Goal: Communication & Community: Answer question/provide support

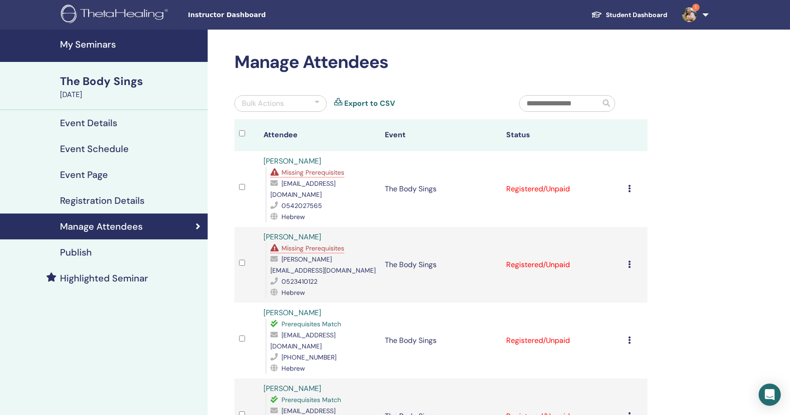
scroll to position [90, 0]
click at [703, 15] on link "1" at bounding box center [694, 15] width 38 height 30
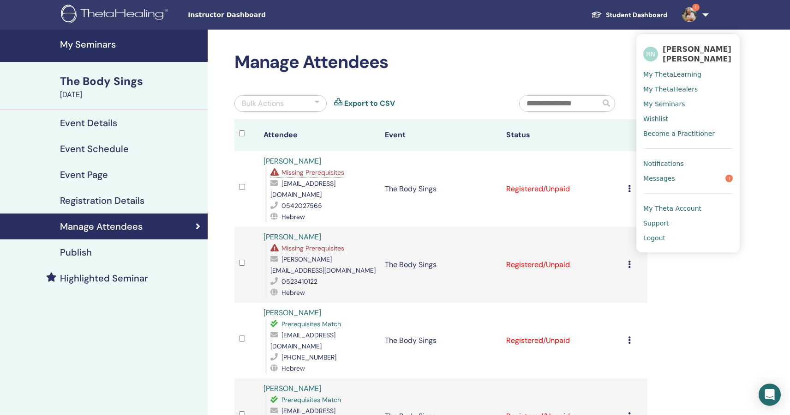
click at [657, 182] on link "Messages 1" at bounding box center [688, 178] width 90 height 15
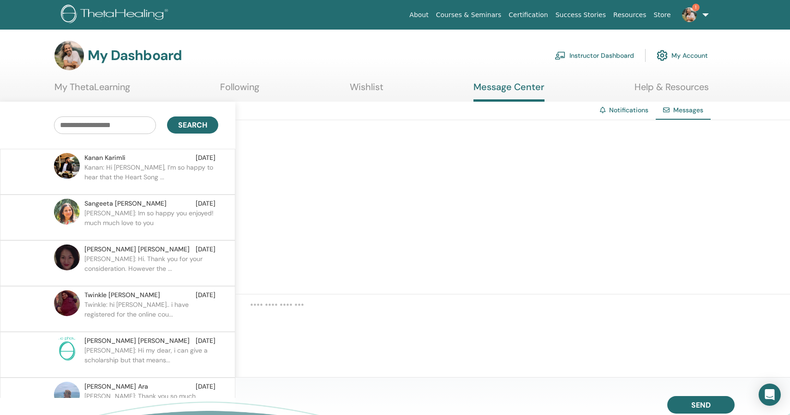
click at [184, 177] on p "Kanan: Hi Narayan, I’m so happy to hear that the Heart Song ..." at bounding box center [151, 176] width 134 height 28
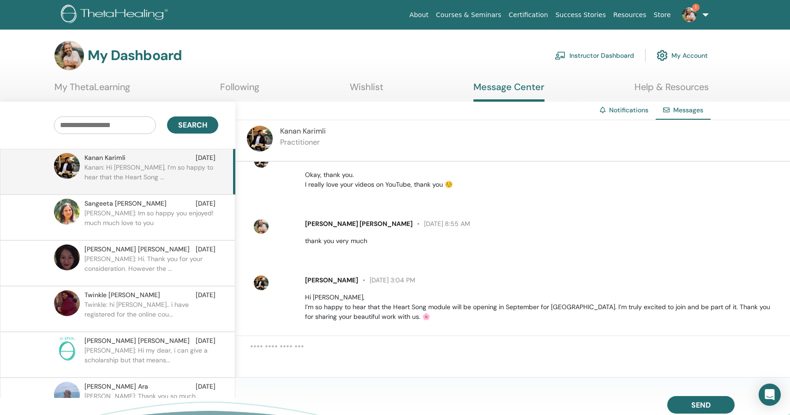
scroll to position [144, 0]
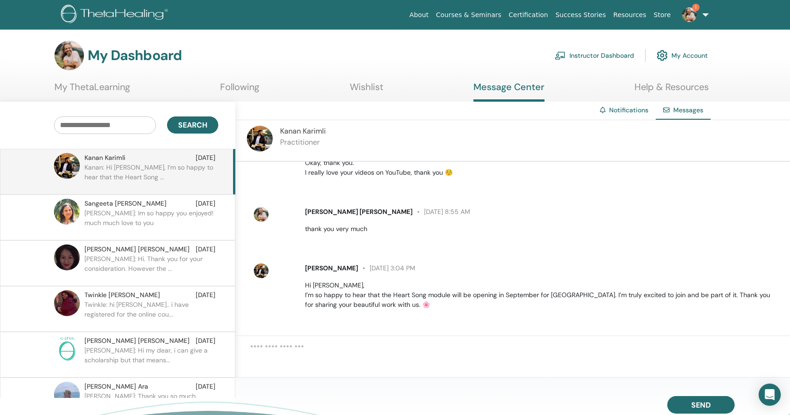
click at [350, 351] on textarea at bounding box center [520, 356] width 540 height 28
type textarea "*"
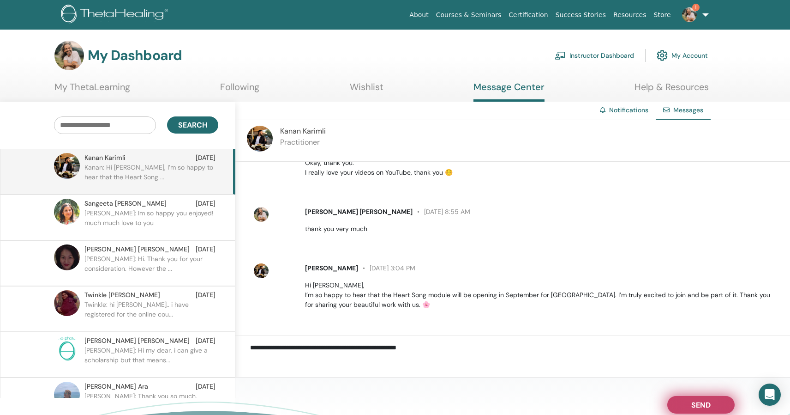
type textarea "**********"
click at [701, 401] on span "Send" at bounding box center [700, 403] width 19 height 6
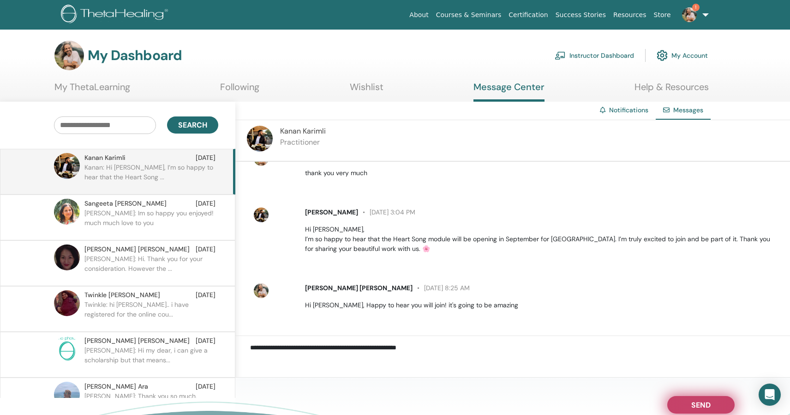
scroll to position [201, 0]
click at [149, 226] on p "Ron Paz: Im so happy you enjoyed! much much love to you" at bounding box center [151, 222] width 134 height 28
